Goal: Task Accomplishment & Management: Manage account settings

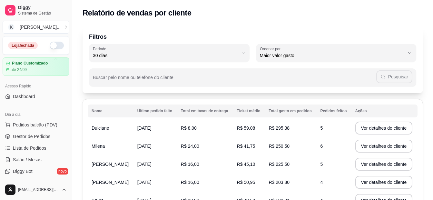
select select "30"
select select "HIGHEST_TOTAL_SPENT_WITH_ORDERS"
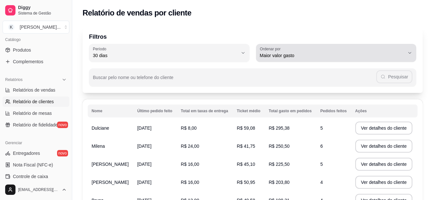
click at [277, 58] on span "Maior valor gasto" at bounding box center [332, 55] width 145 height 6
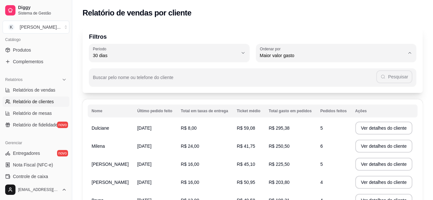
click at [296, 71] on span "Maior número de pedidos" at bounding box center [333, 71] width 138 height 6
type input "HIGHEST_ORDER_COUNT"
select select "HIGHEST_ORDER_COUNT"
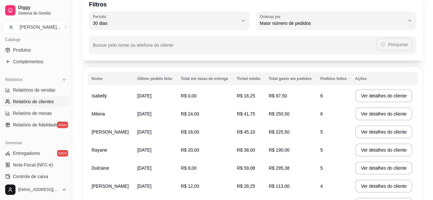
scroll to position [64, 0]
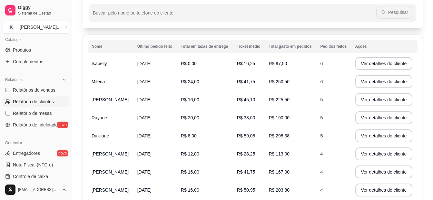
drag, startPoint x: 224, startPoint y: 101, endPoint x: 201, endPoint y: 33, distance: 72.7
click at [201, 33] on div "Filtros 30 Período Hoje Ontem 7 dias 15 dias 30 dias 45 dias 60 dias Período 30…" at bounding box center [252, 110] width 361 height 307
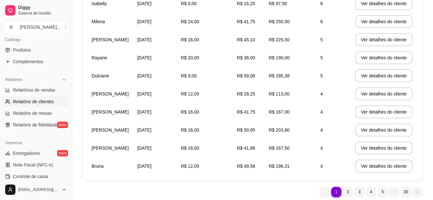
scroll to position [129, 0]
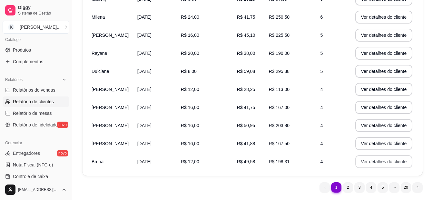
click at [374, 161] on button "Ver detalhes do cliente" at bounding box center [383, 161] width 57 height 13
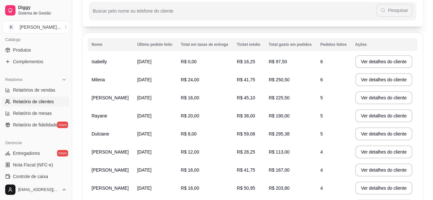
scroll to position [0, 0]
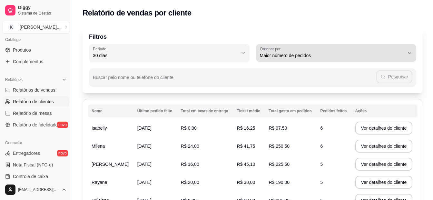
click at [308, 58] on span "Maior número de pedidos" at bounding box center [332, 55] width 145 height 6
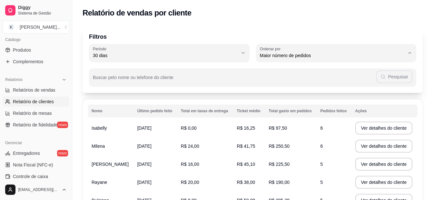
click at [304, 95] on span "Maior valor gasto" at bounding box center [333, 92] width 138 height 6
type input "HIGHEST_TOTAL_SPENT_WITH_ORDERS"
select select "HIGHEST_TOTAL_SPENT_WITH_ORDERS"
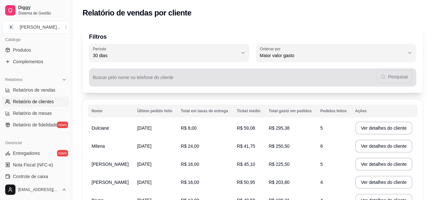
scroll to position [32, 0]
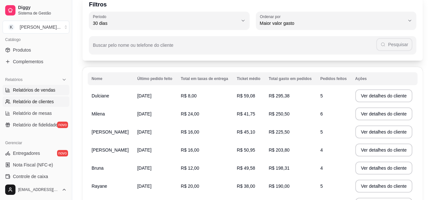
click at [35, 91] on span "Relatórios de vendas" at bounding box center [34, 90] width 43 height 6
select select "ALL"
select select "0"
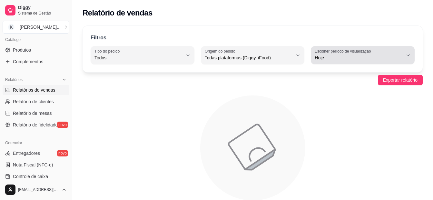
click at [352, 58] on span "Hoje" at bounding box center [359, 57] width 88 height 6
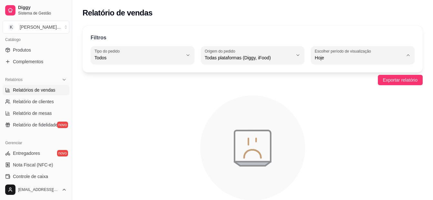
click at [342, 89] on li "Ontem" at bounding box center [362, 84] width 94 height 10
type input "1"
select select "1"
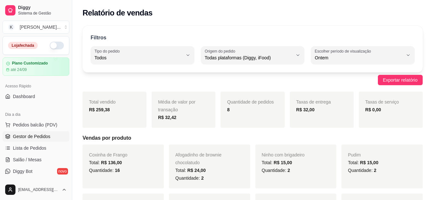
click at [47, 139] on span "Gestor de Pedidos" at bounding box center [31, 136] width 37 height 6
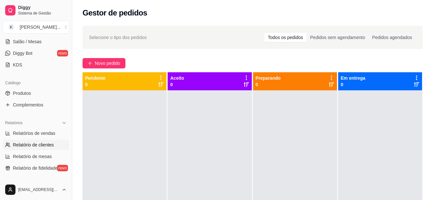
scroll to position [129, 0]
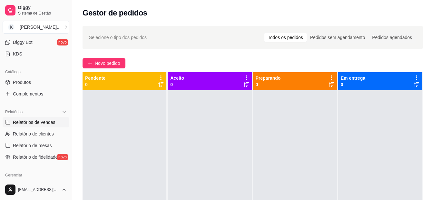
click at [44, 124] on span "Relatórios de vendas" at bounding box center [34, 122] width 43 height 6
select select "ALL"
select select "0"
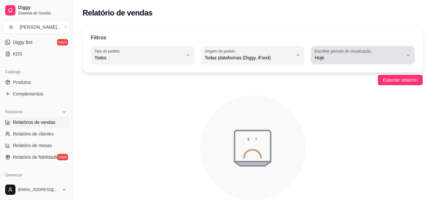
click at [322, 59] on span "Hoje" at bounding box center [359, 57] width 88 height 6
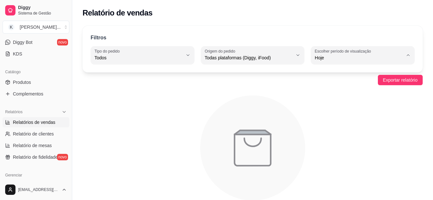
click at [331, 139] on span "Customizado" at bounding box center [360, 136] width 84 height 6
type input "-1"
select select "-1"
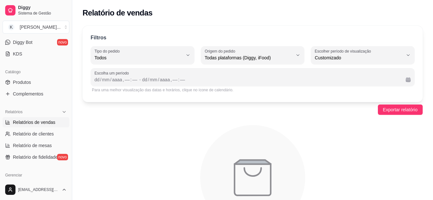
scroll to position [6, 0]
click at [98, 80] on div "dd" at bounding box center [97, 79] width 6 height 6
click at [142, 82] on div "dd" at bounding box center [142, 79] width 6 height 6
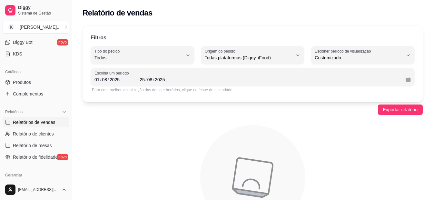
click at [331, 131] on icon "animation" at bounding box center [253, 177] width 340 height 113
click at [192, 77] on div "[DATE] , –– : ––" at bounding box center [270, 80] width 261 height 8
click at [122, 76] on div "[DATE] , –– : ––" at bounding box center [114, 80] width 41 height 8
click at [165, 77] on div "––" at bounding box center [167, 79] width 6 height 6
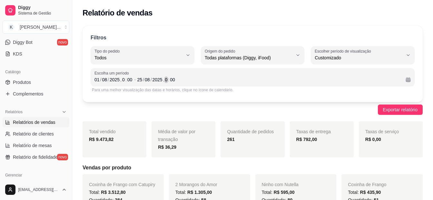
click at [168, 81] on div ":" at bounding box center [168, 79] width 3 height 6
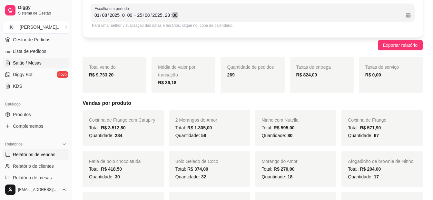
scroll to position [64, 0]
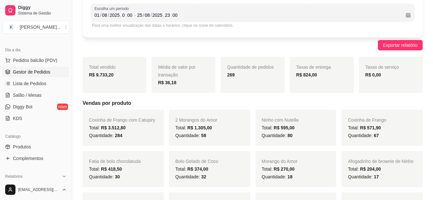
click at [26, 74] on span "Gestor de Pedidos" at bounding box center [31, 72] width 37 height 6
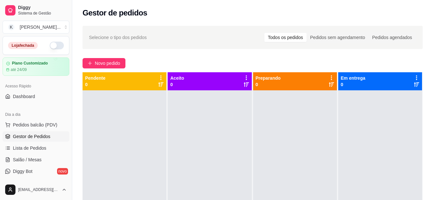
click at [56, 44] on button "button" at bounding box center [57, 46] width 14 height 8
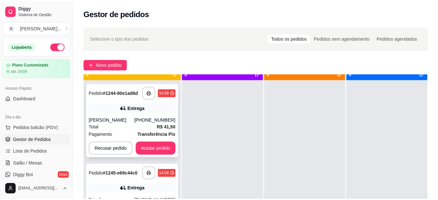
scroll to position [18, 0]
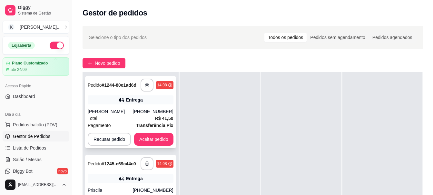
click at [103, 109] on div "[PERSON_NAME]" at bounding box center [110, 111] width 45 height 6
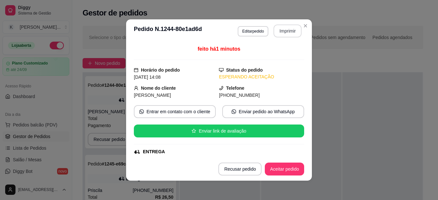
click at [280, 29] on button "Imprimir" at bounding box center [287, 31] width 28 height 13
click at [284, 172] on button "Aceitar pedido" at bounding box center [284, 169] width 38 height 13
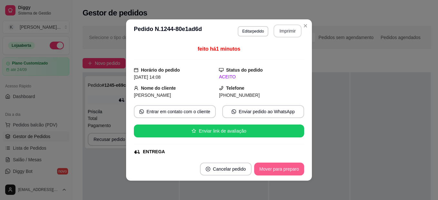
click at [280, 171] on button "Mover para preparo" at bounding box center [279, 169] width 50 height 13
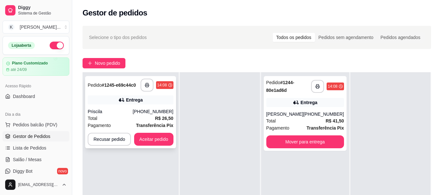
click at [164, 123] on strong "Transferência Pix" at bounding box center [154, 125] width 37 height 5
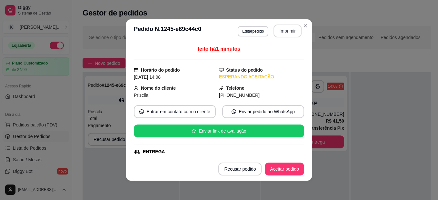
click at [282, 27] on button "Imprimir" at bounding box center [287, 31] width 28 height 13
click at [287, 170] on button "Aceitar pedido" at bounding box center [284, 169] width 39 height 13
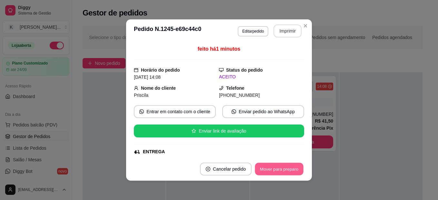
click at [287, 170] on button "Mover para preparo" at bounding box center [279, 169] width 48 height 13
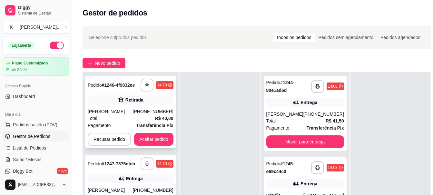
click at [159, 118] on strong "R$ 40,00" at bounding box center [164, 118] width 18 height 5
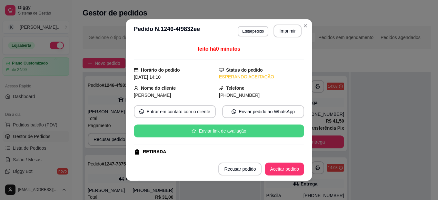
scroll to position [131, 0]
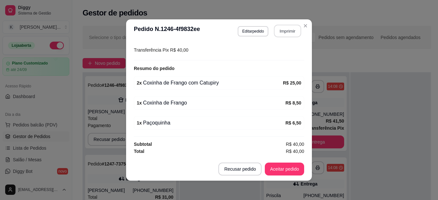
click at [293, 35] on button "Imprimir" at bounding box center [287, 31] width 27 height 13
click at [282, 168] on button "Aceitar pedido" at bounding box center [284, 169] width 39 height 13
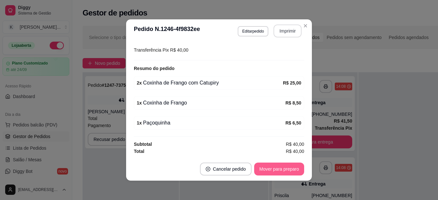
click at [282, 168] on button "Mover para preparo" at bounding box center [279, 169] width 50 height 13
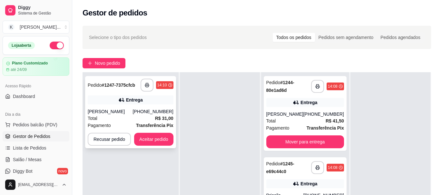
click at [101, 114] on div "[PERSON_NAME]" at bounding box center [110, 111] width 45 height 6
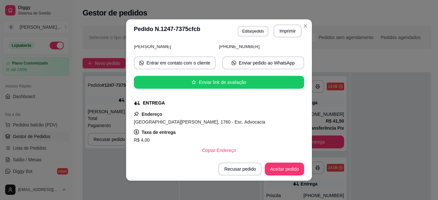
scroll to position [64, 0]
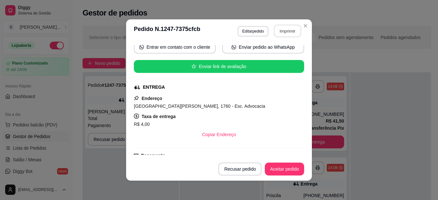
click at [287, 32] on button "Imprimir" at bounding box center [287, 31] width 27 height 13
click at [286, 169] on button "Aceitar pedido" at bounding box center [284, 169] width 39 height 13
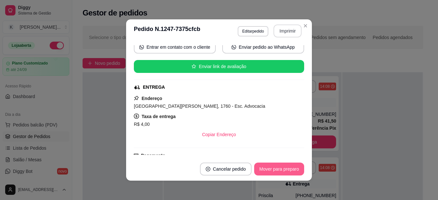
click at [286, 169] on button "Mover para preparo" at bounding box center [279, 169] width 50 height 13
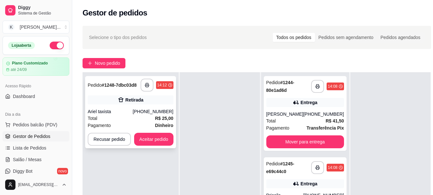
click at [98, 115] on div "Total R$ 25,00" at bounding box center [131, 118] width 86 height 7
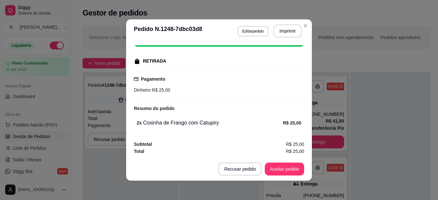
scroll to position [1, 0]
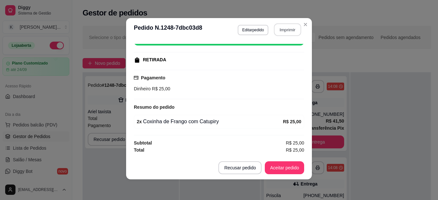
click at [284, 26] on button "Imprimir" at bounding box center [287, 30] width 27 height 13
click at [286, 153] on span "R$ 25,00" at bounding box center [295, 149] width 18 height 7
click at [286, 164] on button "Aceitar pedido" at bounding box center [284, 168] width 38 height 13
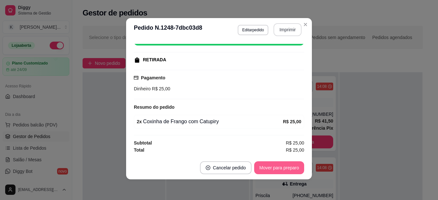
click at [286, 164] on button "Mover para preparo" at bounding box center [279, 167] width 50 height 13
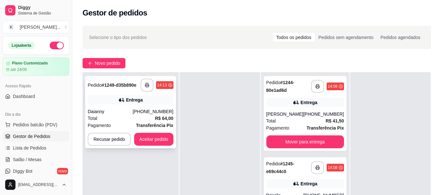
click at [104, 107] on div "**********" at bounding box center [130, 112] width 91 height 72
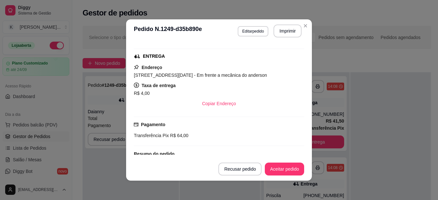
scroll to position [129, 0]
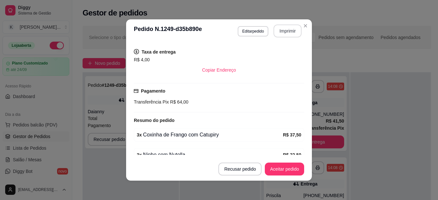
click at [289, 33] on button "Imprimir" at bounding box center [287, 31] width 28 height 13
click at [285, 167] on button "Aceitar pedido" at bounding box center [284, 169] width 38 height 13
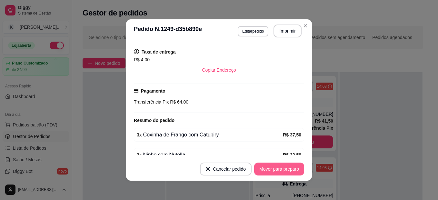
click at [285, 167] on button "Mover para preparo" at bounding box center [279, 169] width 50 height 13
click at [303, 31] on header "**********" at bounding box center [219, 30] width 186 height 23
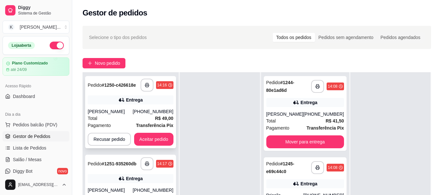
click at [97, 103] on div "Entrega" at bounding box center [131, 99] width 86 height 9
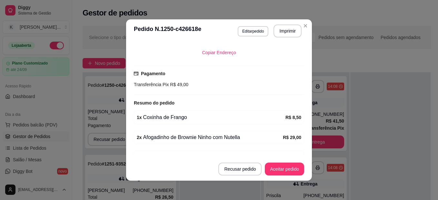
scroll to position [161, 0]
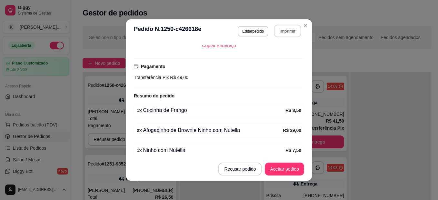
click at [294, 30] on button "Imprimir" at bounding box center [287, 31] width 27 height 13
click at [285, 167] on button "Aceitar pedido" at bounding box center [284, 169] width 38 height 13
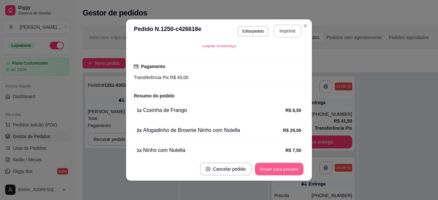
click at [285, 167] on button "Mover para preparo" at bounding box center [279, 169] width 48 height 13
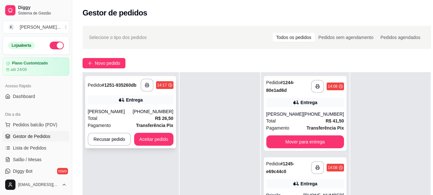
click at [146, 121] on div "Total R$ 26,50" at bounding box center [131, 118] width 86 height 7
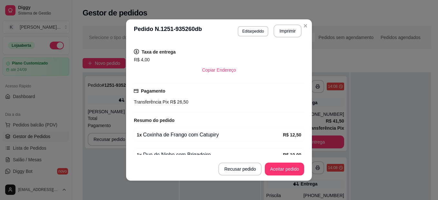
scroll to position [161, 0]
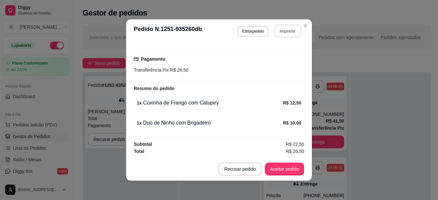
click at [285, 34] on button "Imprimir" at bounding box center [287, 31] width 27 height 13
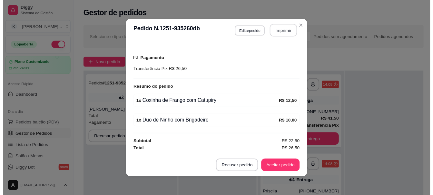
scroll to position [0, 0]
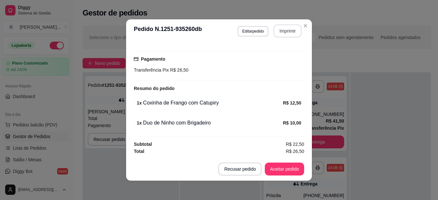
click at [291, 167] on button "Aceitar pedido" at bounding box center [284, 169] width 39 height 13
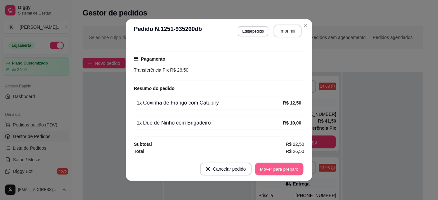
click at [291, 167] on button "Mover para preparo" at bounding box center [279, 169] width 48 height 13
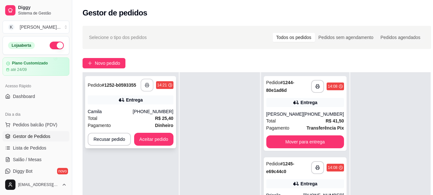
click at [145, 86] on icon "button" at bounding box center [147, 85] width 5 height 5
click at [159, 138] on button "Aceitar pedido" at bounding box center [153, 139] width 39 height 13
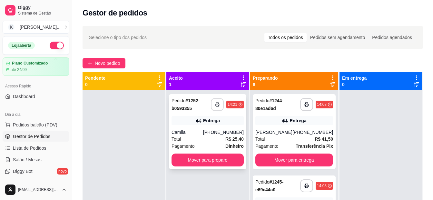
click at [217, 104] on icon "button" at bounding box center [217, 105] width 4 height 2
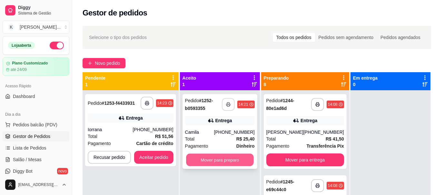
click at [205, 157] on button "Mover para preparo" at bounding box center [220, 160] width 68 height 13
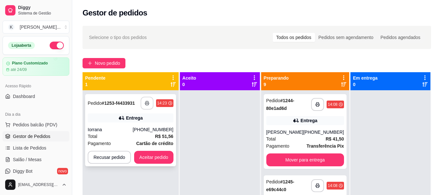
click at [145, 102] on icon "button" at bounding box center [147, 103] width 5 height 5
click at [152, 158] on button "Aceitar pedido" at bounding box center [153, 157] width 39 height 13
click at [157, 157] on button "Aceitar pedido" at bounding box center [154, 157] width 38 height 13
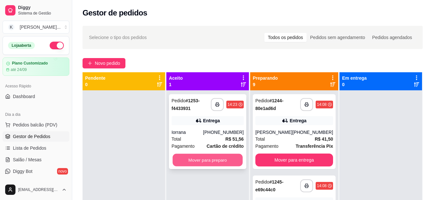
click at [204, 158] on button "Mover para preparo" at bounding box center [208, 160] width 70 height 13
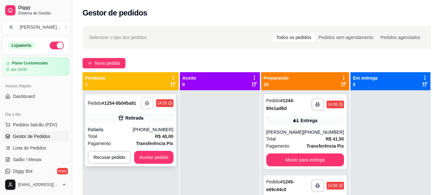
click at [143, 102] on button "button" at bounding box center [147, 103] width 13 height 13
click at [146, 156] on button "Aceitar pedido" at bounding box center [153, 157] width 39 height 13
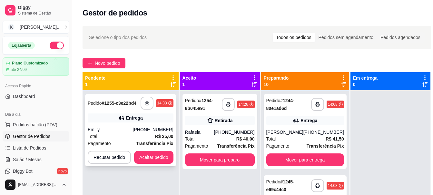
click at [112, 139] on div "Total R$ 25,00" at bounding box center [131, 136] width 86 height 7
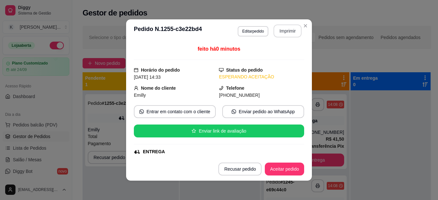
click at [287, 34] on button "Imprimir" at bounding box center [287, 31] width 28 height 13
click at [281, 170] on button "Aceitar pedido" at bounding box center [284, 169] width 39 height 13
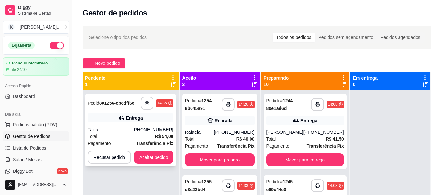
click at [133, 131] on div "Talita" at bounding box center [110, 129] width 45 height 6
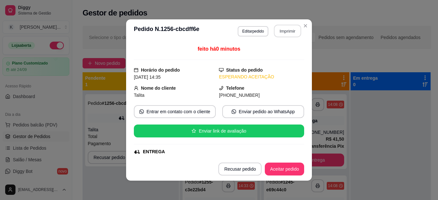
click at [299, 29] on section "**********" at bounding box center [219, 99] width 186 height 161
click at [285, 32] on button "Imprimir" at bounding box center [287, 31] width 27 height 13
click at [280, 170] on button "Aceitar pedido" at bounding box center [284, 169] width 38 height 13
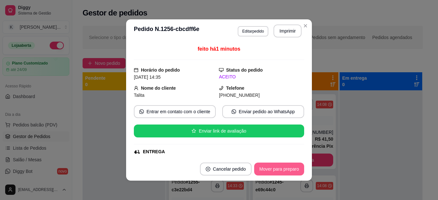
click at [276, 163] on button "Mover para preparo" at bounding box center [279, 169] width 50 height 13
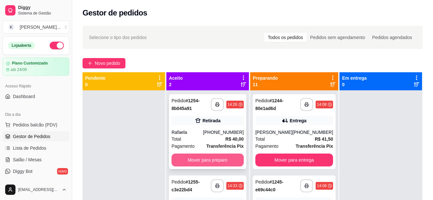
click at [197, 158] on button "Mover para preparo" at bounding box center [208, 159] width 72 height 13
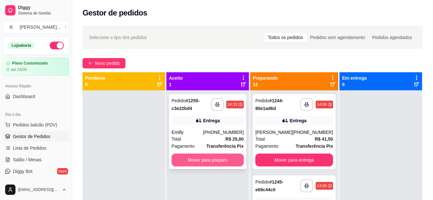
click at [197, 158] on button "Mover para preparo" at bounding box center [208, 159] width 72 height 13
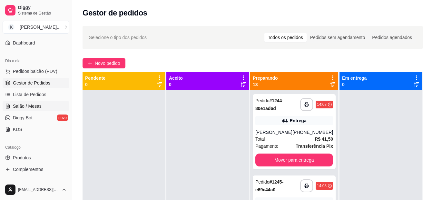
scroll to position [64, 0]
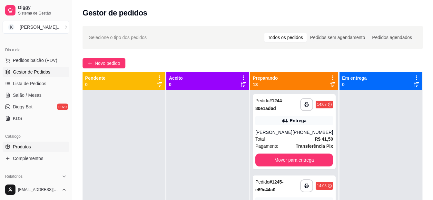
click at [48, 149] on link "Produtos" at bounding box center [36, 147] width 67 height 10
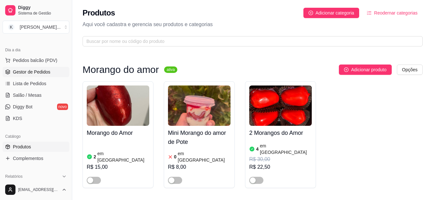
click at [39, 74] on span "Gestor de Pedidos" at bounding box center [31, 72] width 37 height 6
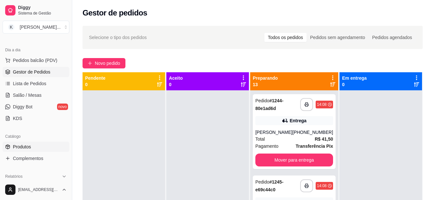
click at [43, 143] on link "Produtos" at bounding box center [36, 147] width 67 height 10
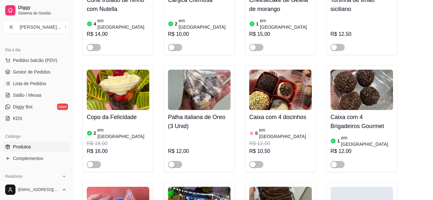
scroll to position [1645, 0]
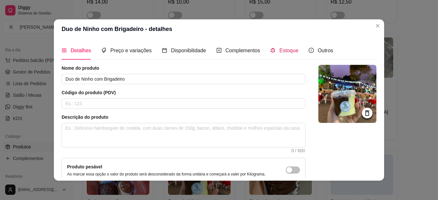
click at [279, 51] on span "Estoque" at bounding box center [288, 50] width 19 height 5
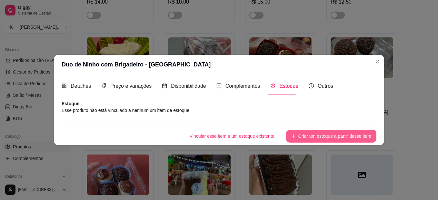
click at [335, 137] on button "Criar um estoque a partir desse item" at bounding box center [331, 136] width 90 height 13
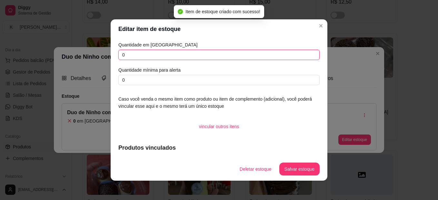
click at [227, 51] on input "0" at bounding box center [218, 55] width 201 height 10
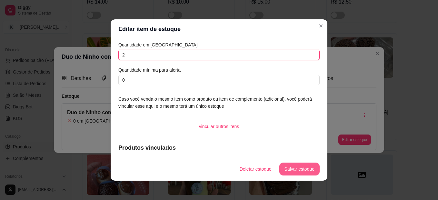
type input "2"
click at [291, 166] on button "Salvar estoque" at bounding box center [299, 169] width 40 height 13
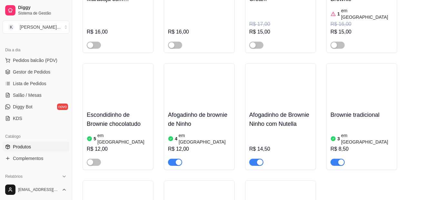
scroll to position [1129, 0]
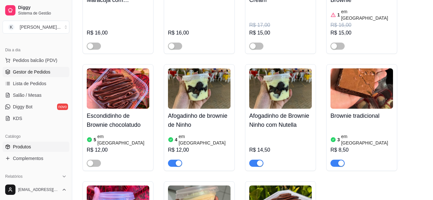
click at [46, 68] on link "Gestor de Pedidos" at bounding box center [36, 72] width 67 height 10
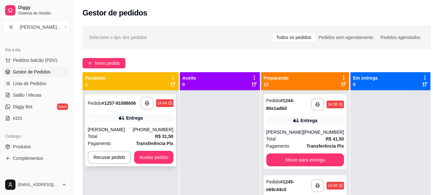
click at [143, 134] on div "Total R$ 31,50" at bounding box center [131, 136] width 86 height 7
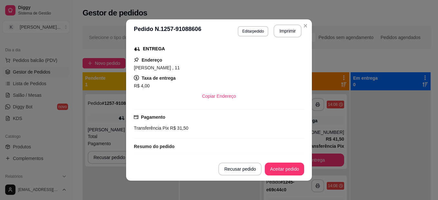
scroll to position [161, 0]
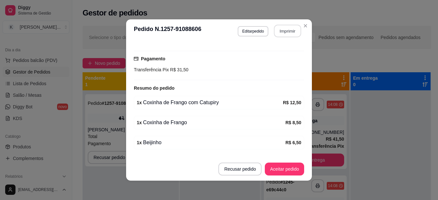
click at [281, 32] on button "Imprimir" at bounding box center [287, 31] width 27 height 13
click at [286, 166] on button "Aceitar pedido" at bounding box center [284, 169] width 38 height 13
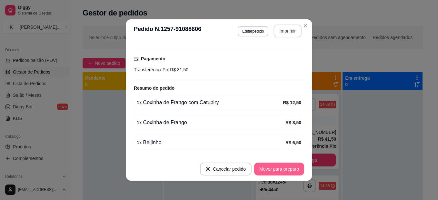
click at [286, 166] on button "Mover para preparo" at bounding box center [279, 169] width 50 height 13
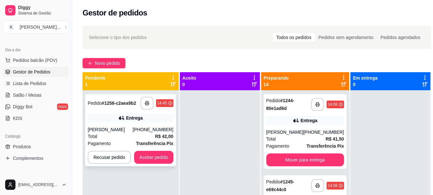
click at [126, 140] on div "Total R$ 42,00" at bounding box center [131, 136] width 86 height 7
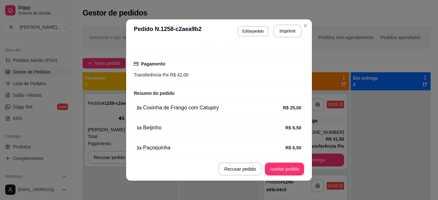
scroll to position [181, 0]
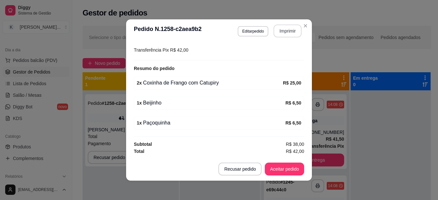
click at [286, 28] on button "Imprimir" at bounding box center [287, 31] width 28 height 13
click at [284, 168] on button "Aceitar pedido" at bounding box center [284, 169] width 39 height 13
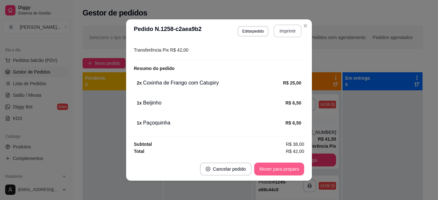
click at [284, 168] on button "Mover para preparo" at bounding box center [279, 169] width 50 height 13
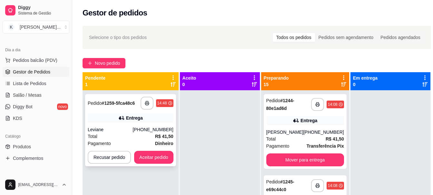
click at [141, 133] on div "Total R$ 41,50" at bounding box center [131, 136] width 86 height 7
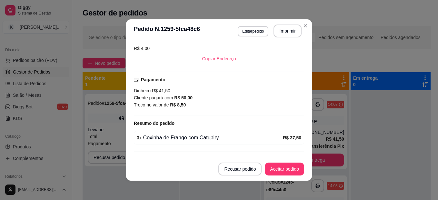
scroll to position [155, 0]
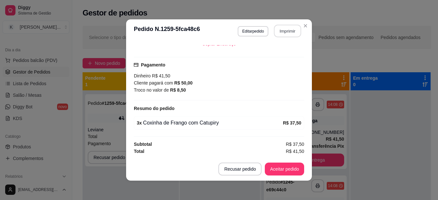
click at [290, 30] on button "Imprimir" at bounding box center [287, 31] width 27 height 13
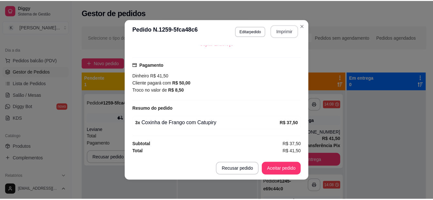
scroll to position [0, 0]
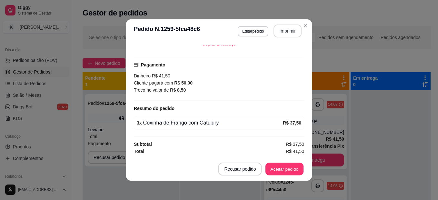
click at [291, 167] on button "Aceitar pedido" at bounding box center [284, 169] width 38 height 13
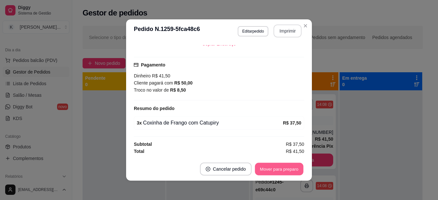
click at [291, 170] on button "Mover para preparo" at bounding box center [279, 169] width 48 height 13
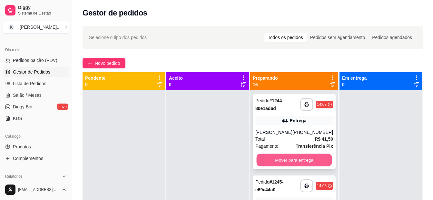
click at [280, 158] on button "Mover para entrega" at bounding box center [293, 160] width 75 height 13
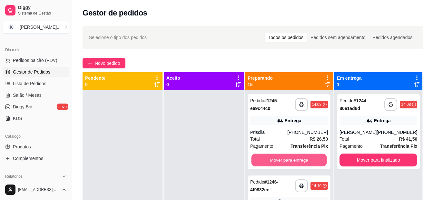
click at [280, 158] on button "Mover para entrega" at bounding box center [289, 160] width 75 height 13
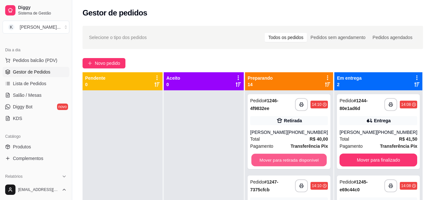
click at [280, 158] on button "Mover para retirada disponível" at bounding box center [289, 160] width 75 height 13
click at [283, 158] on button "Mover para entrega" at bounding box center [289, 160] width 75 height 13
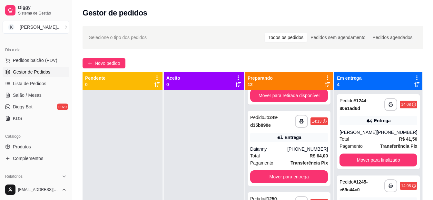
scroll to position [97, 0]
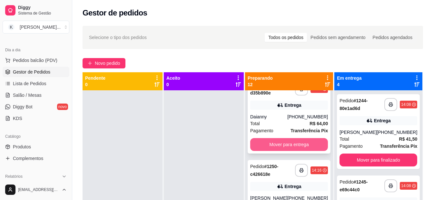
click at [287, 145] on button "Mover para entrega" at bounding box center [289, 144] width 78 height 13
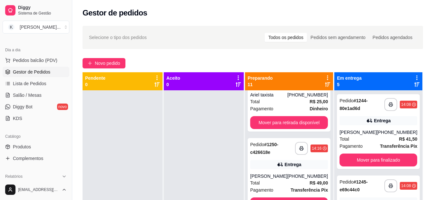
scroll to position [0, 0]
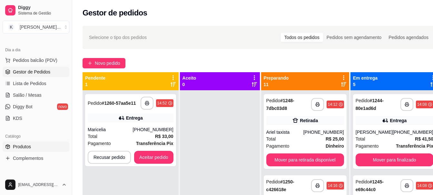
click at [50, 147] on link "Produtos" at bounding box center [36, 147] width 67 height 10
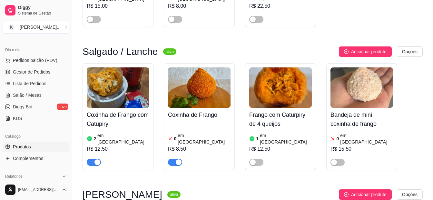
scroll to position [161, 0]
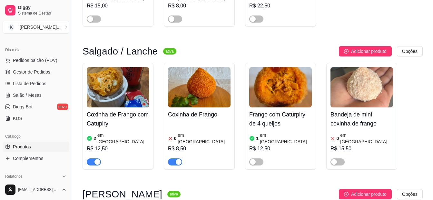
click at [174, 158] on span "button" at bounding box center [175, 161] width 14 height 7
click at [89, 158] on span "button" at bounding box center [94, 161] width 14 height 7
click at [51, 71] on link "Gestor de Pedidos" at bounding box center [36, 72] width 67 height 10
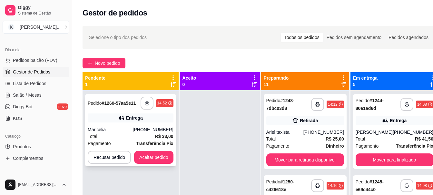
click at [102, 121] on div "Entrega" at bounding box center [131, 118] width 86 height 9
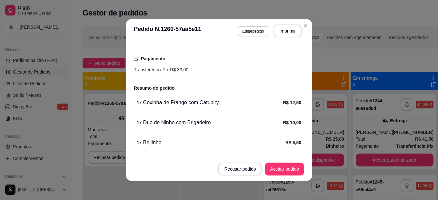
scroll to position [181, 0]
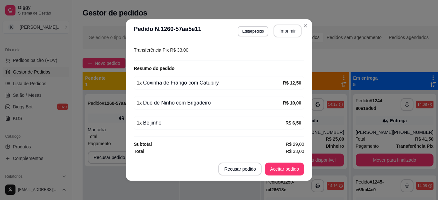
click at [284, 30] on button "Imprimir" at bounding box center [287, 31] width 28 height 13
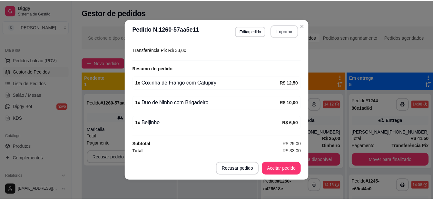
scroll to position [0, 0]
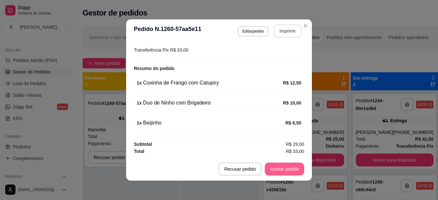
click at [279, 169] on button "Aceitar pedido" at bounding box center [284, 169] width 39 height 13
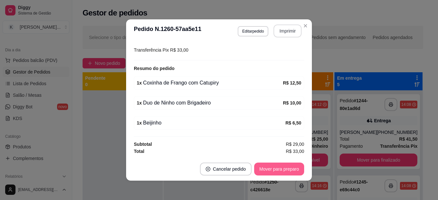
click at [280, 170] on button "Mover para preparo" at bounding box center [279, 169] width 50 height 13
